Goal: Transaction & Acquisition: Book appointment/travel/reservation

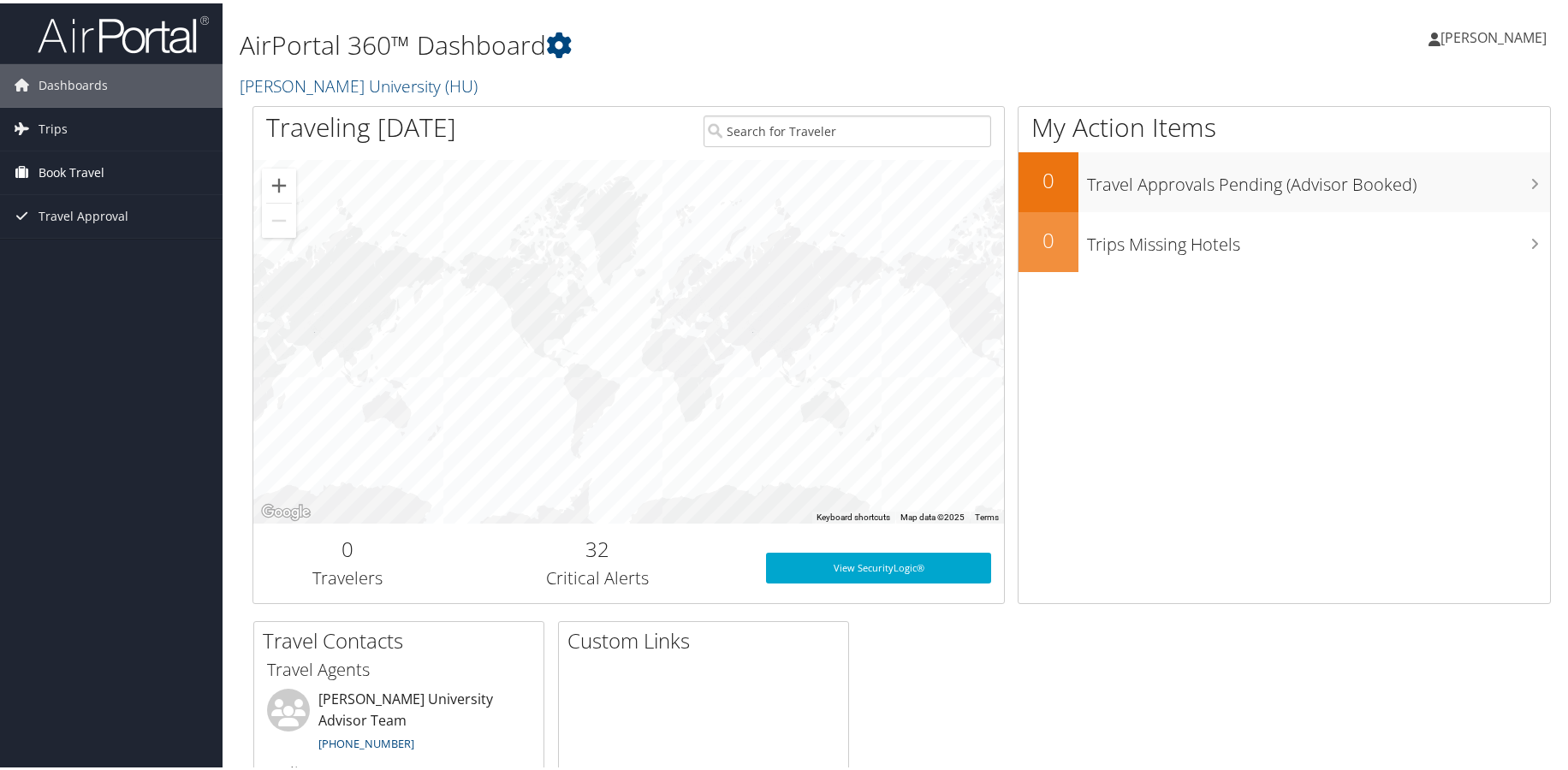
click at [72, 166] on span "Book Travel" at bounding box center [72, 169] width 66 height 43
click at [77, 228] on link "Book/Manage Online Trips" at bounding box center [111, 229] width 222 height 26
